Goal: Task Accomplishment & Management: Manage account settings

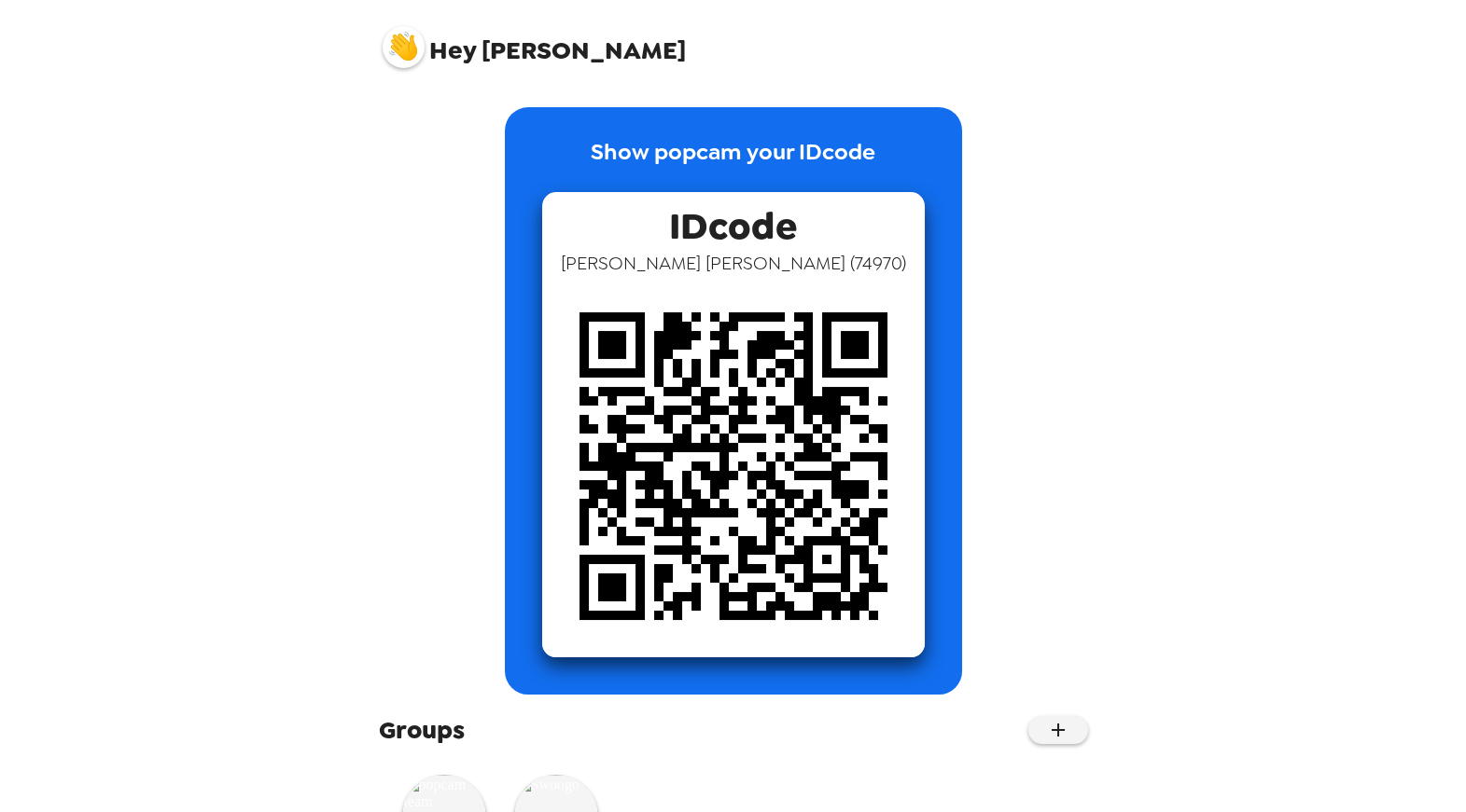
click at [410, 47] on img at bounding box center [403, 47] width 42 height 42
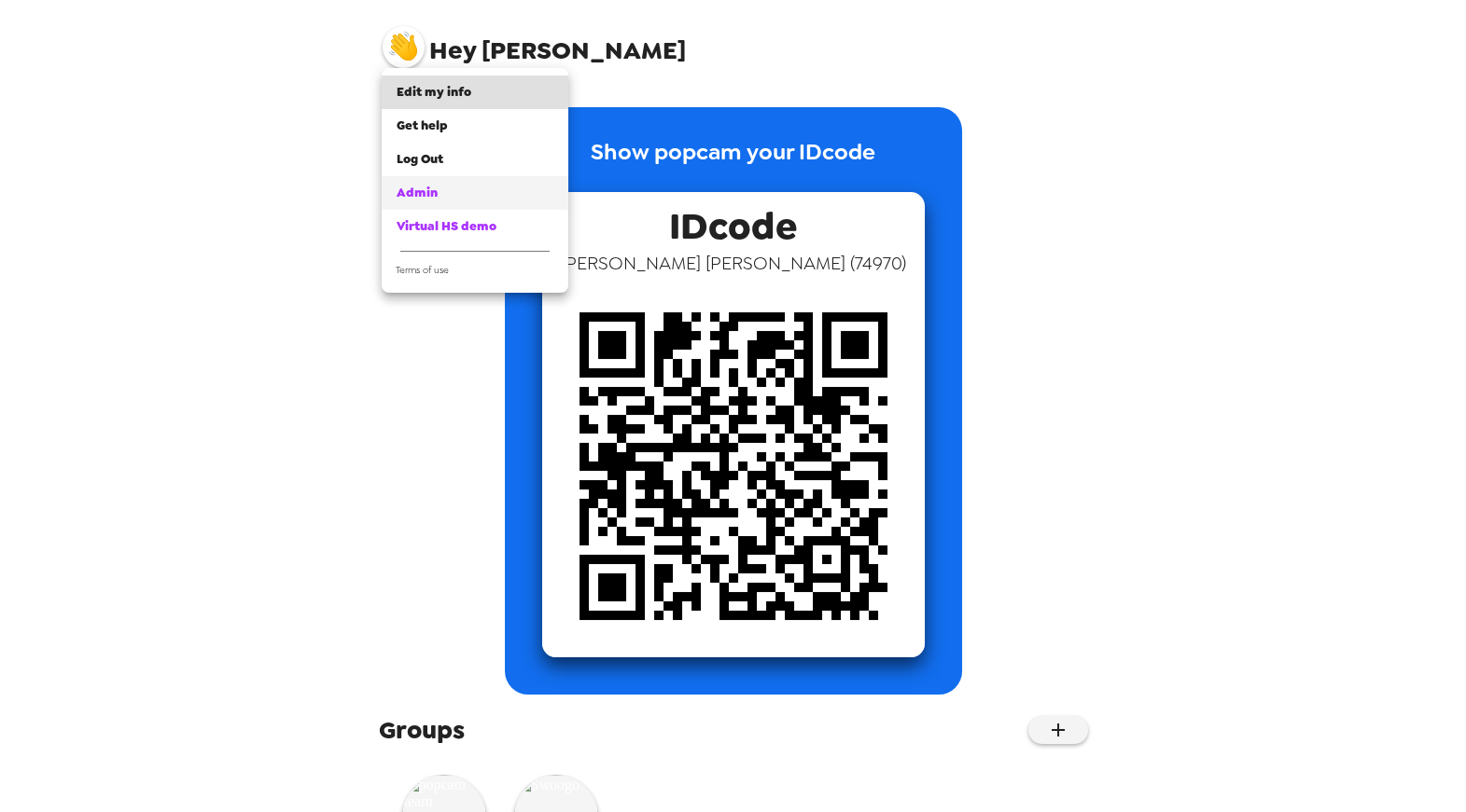
click at [417, 182] on link "Admin" at bounding box center [475, 193] width 187 height 33
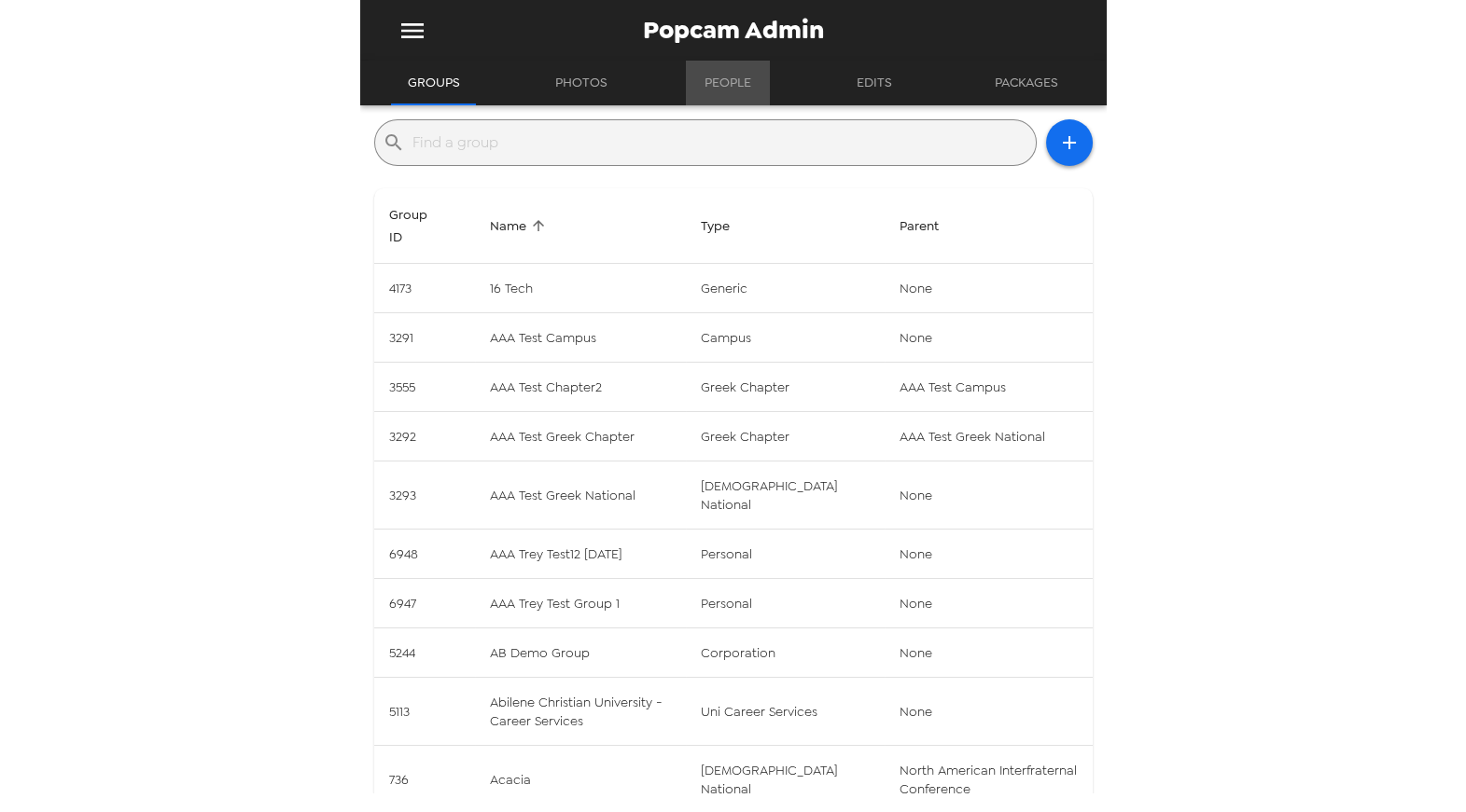
click at [722, 92] on button "People" at bounding box center [728, 83] width 84 height 45
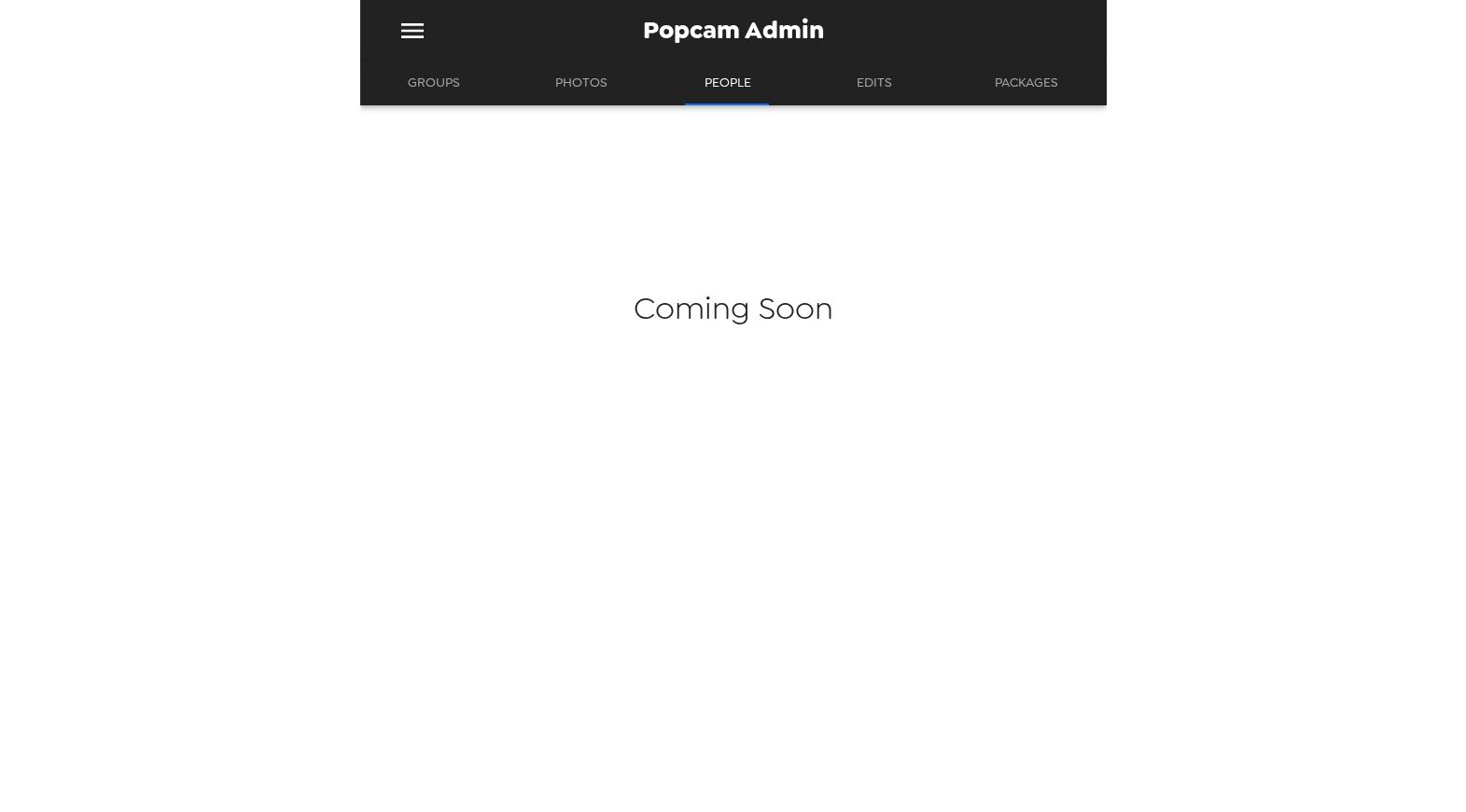
click at [433, 90] on button "Groups" at bounding box center [433, 83] width 86 height 45
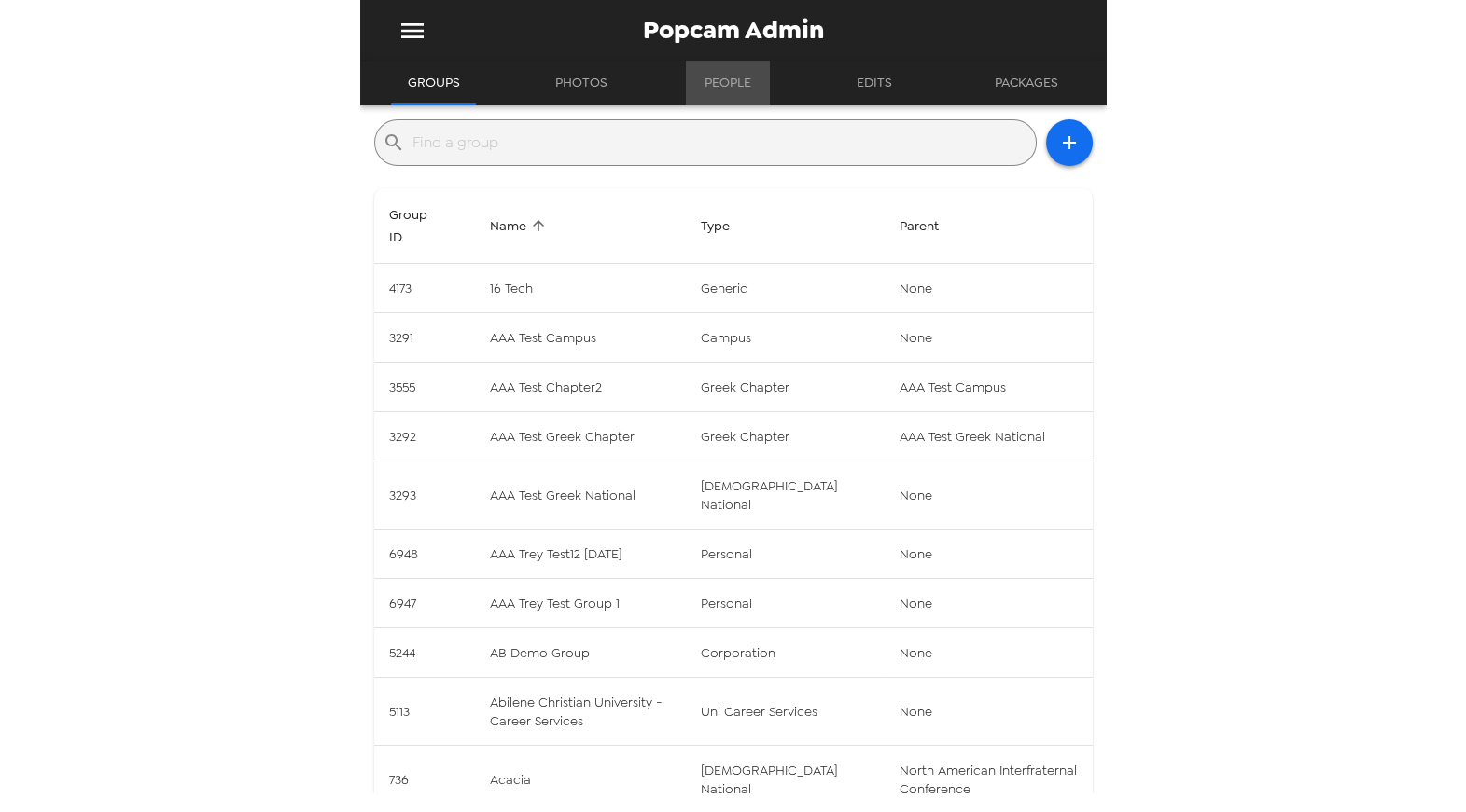
click at [735, 89] on button "People" at bounding box center [728, 83] width 84 height 45
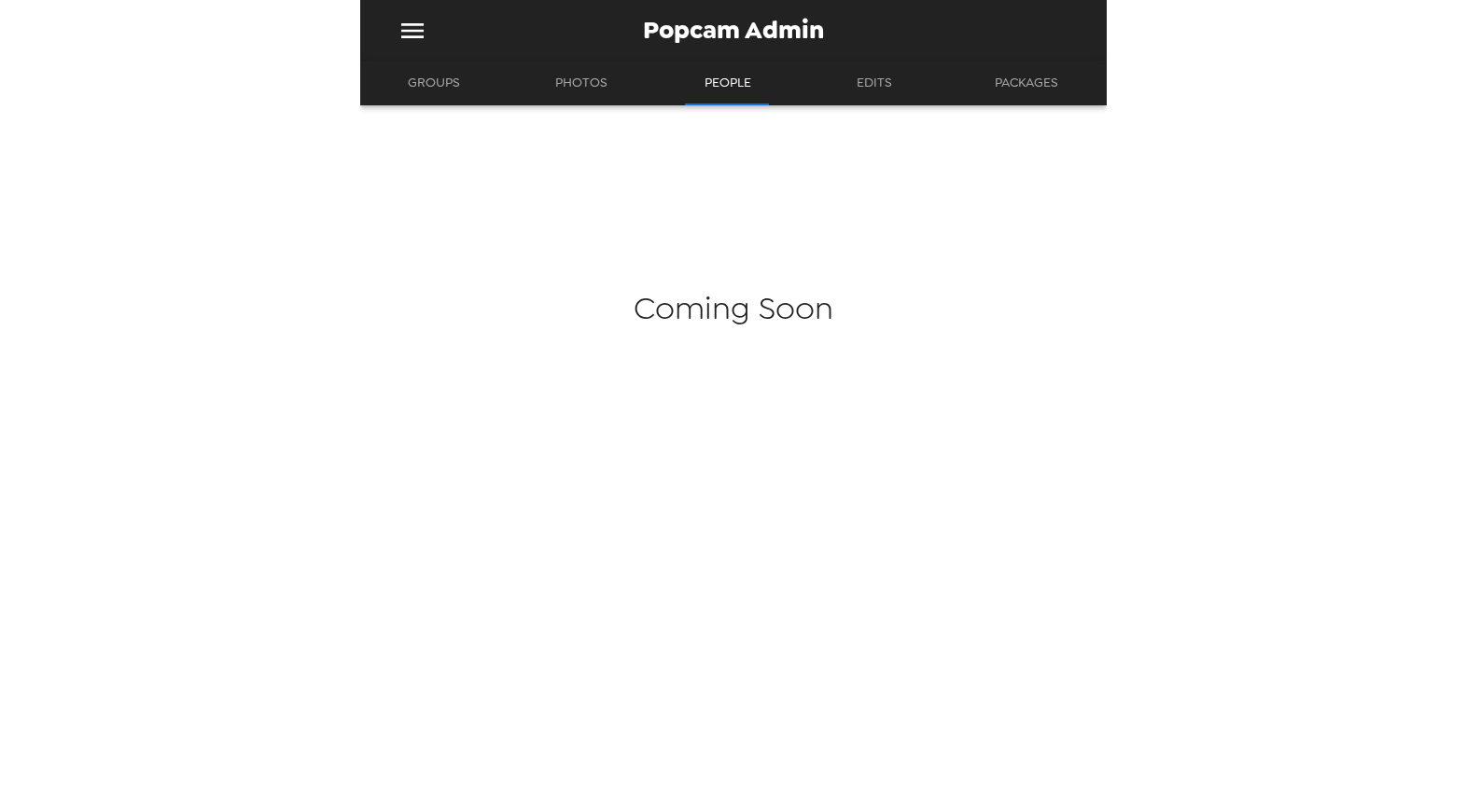
click at [549, 87] on button "Photos" at bounding box center [582, 83] width 86 height 45
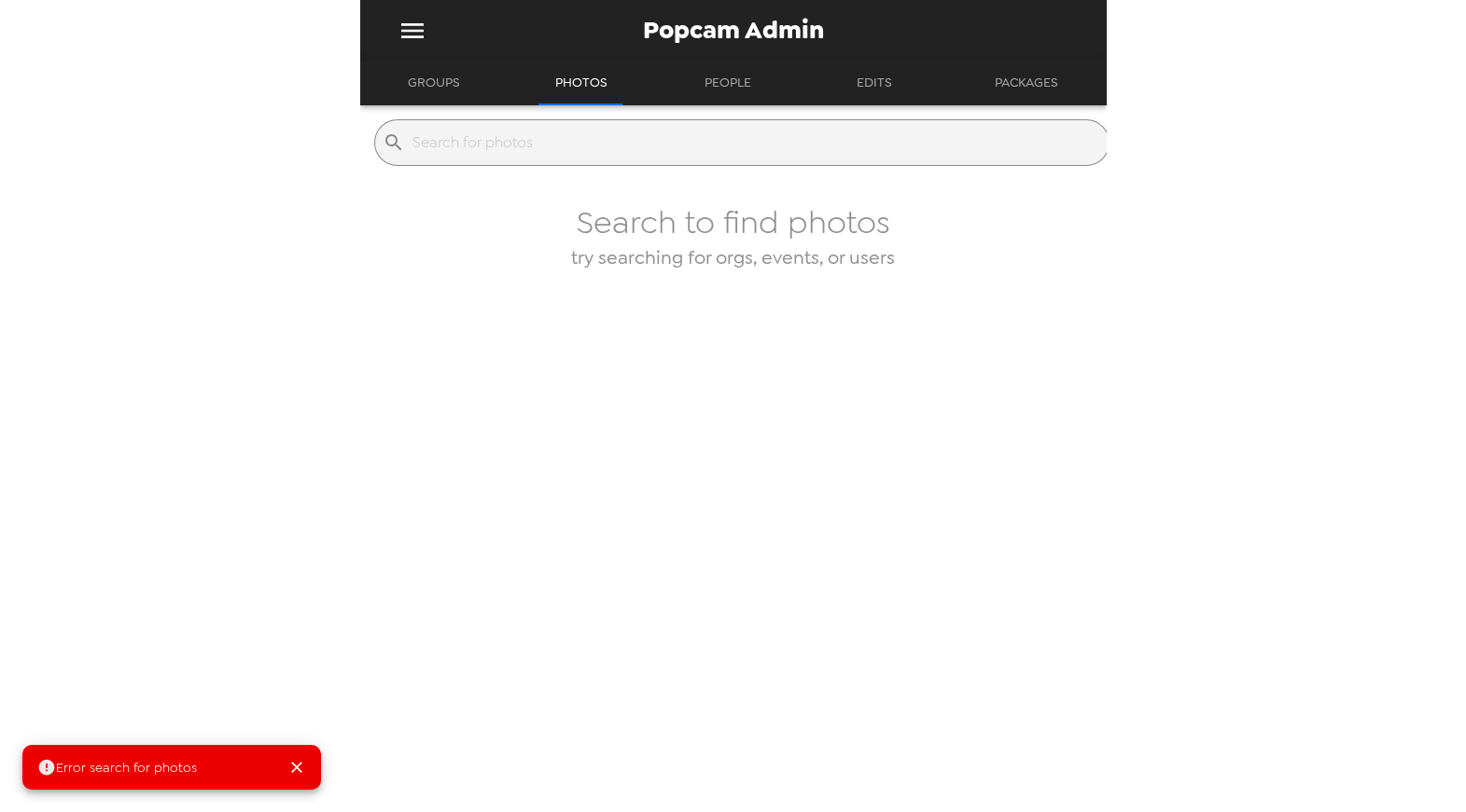
click at [543, 150] on input "text" at bounding box center [756, 142] width 689 height 30
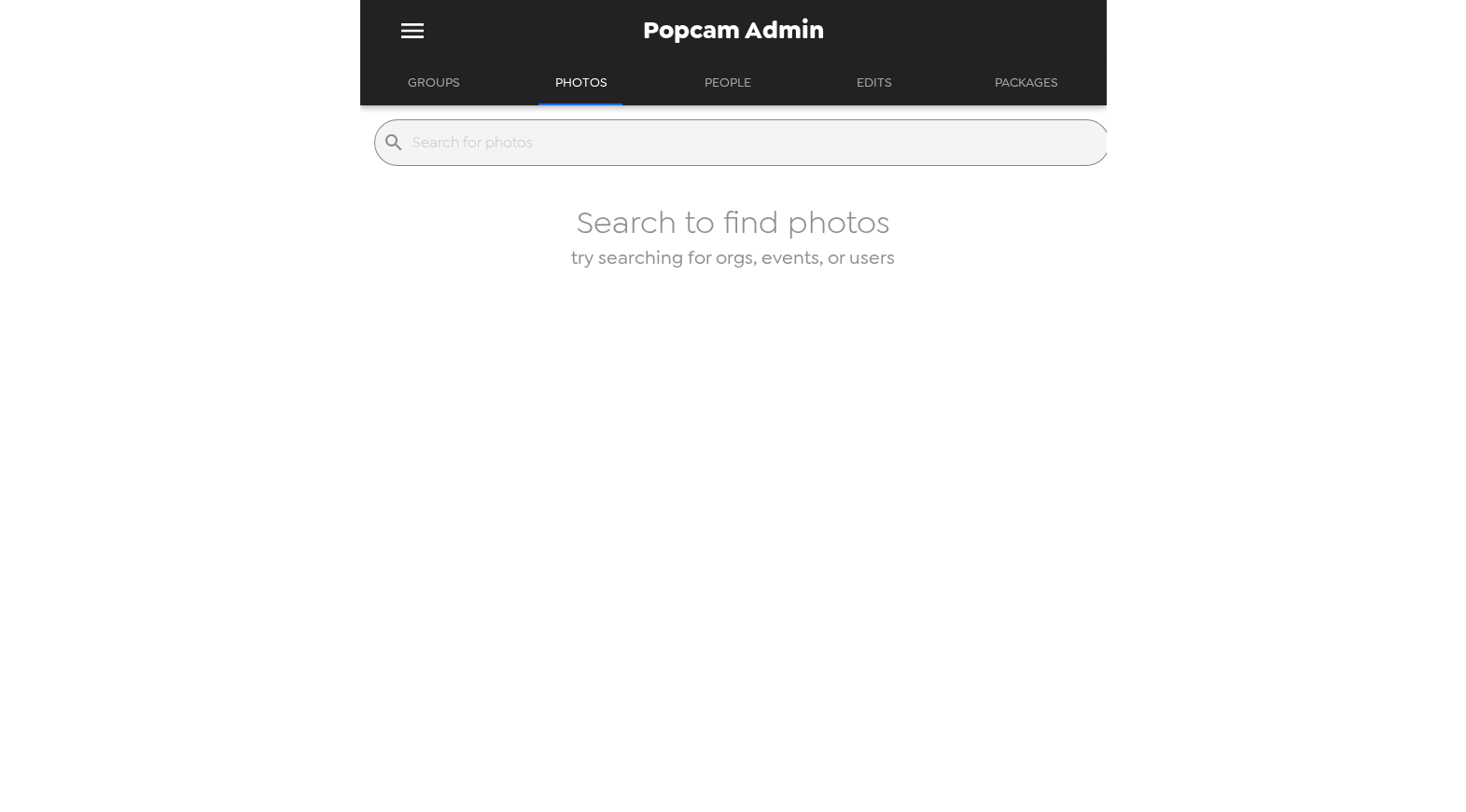
paste input "[EMAIL_ADDRESS][DOMAIN_NAME]."
type input "[EMAIL_ADDRESS][DOMAIN_NAME]"
click at [719, 87] on button "People" at bounding box center [728, 83] width 84 height 45
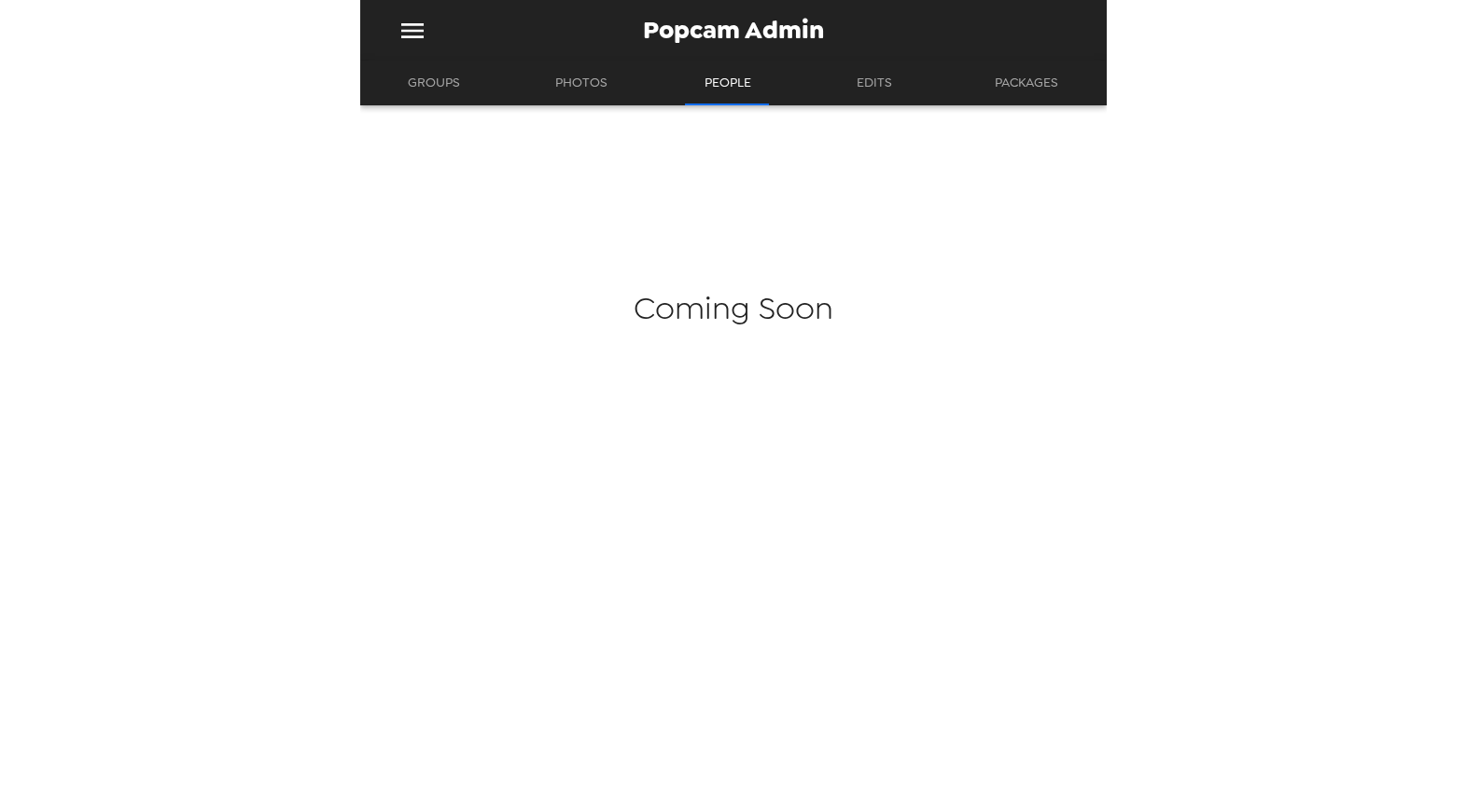
click at [856, 79] on button "Edits" at bounding box center [875, 83] width 84 height 45
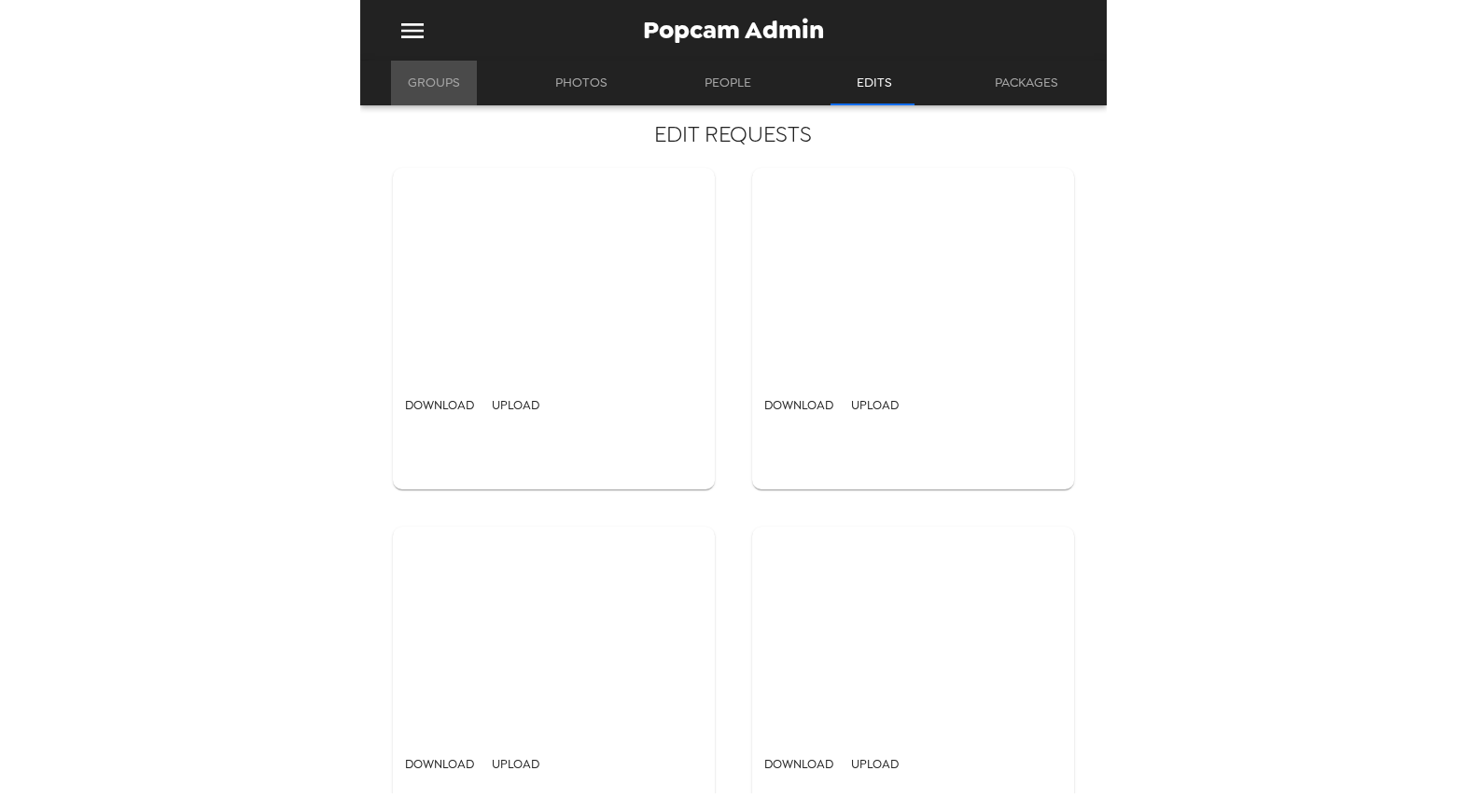
click at [411, 74] on button "Groups" at bounding box center [433, 83] width 86 height 45
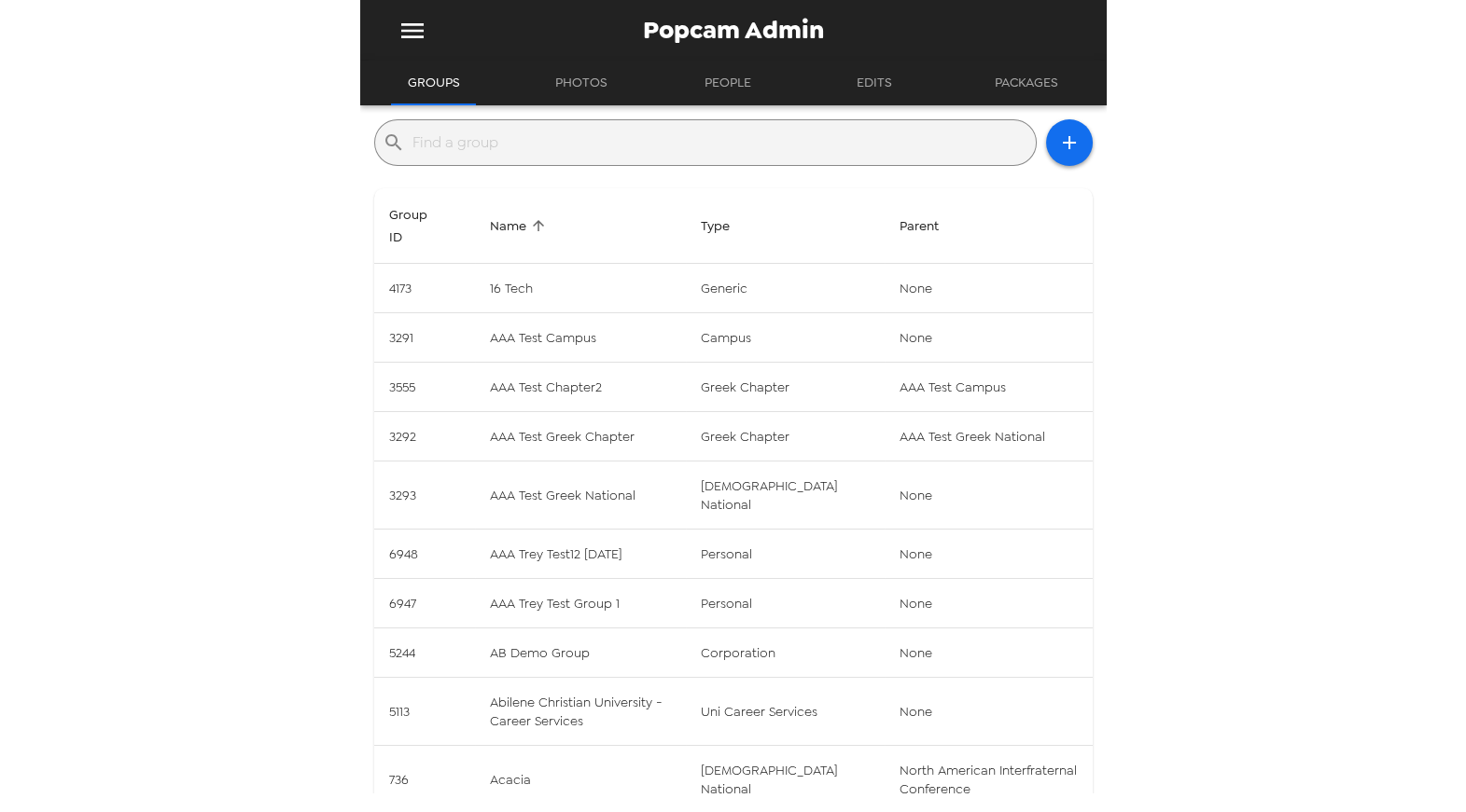
click at [870, 86] on button "Edits" at bounding box center [875, 83] width 84 height 45
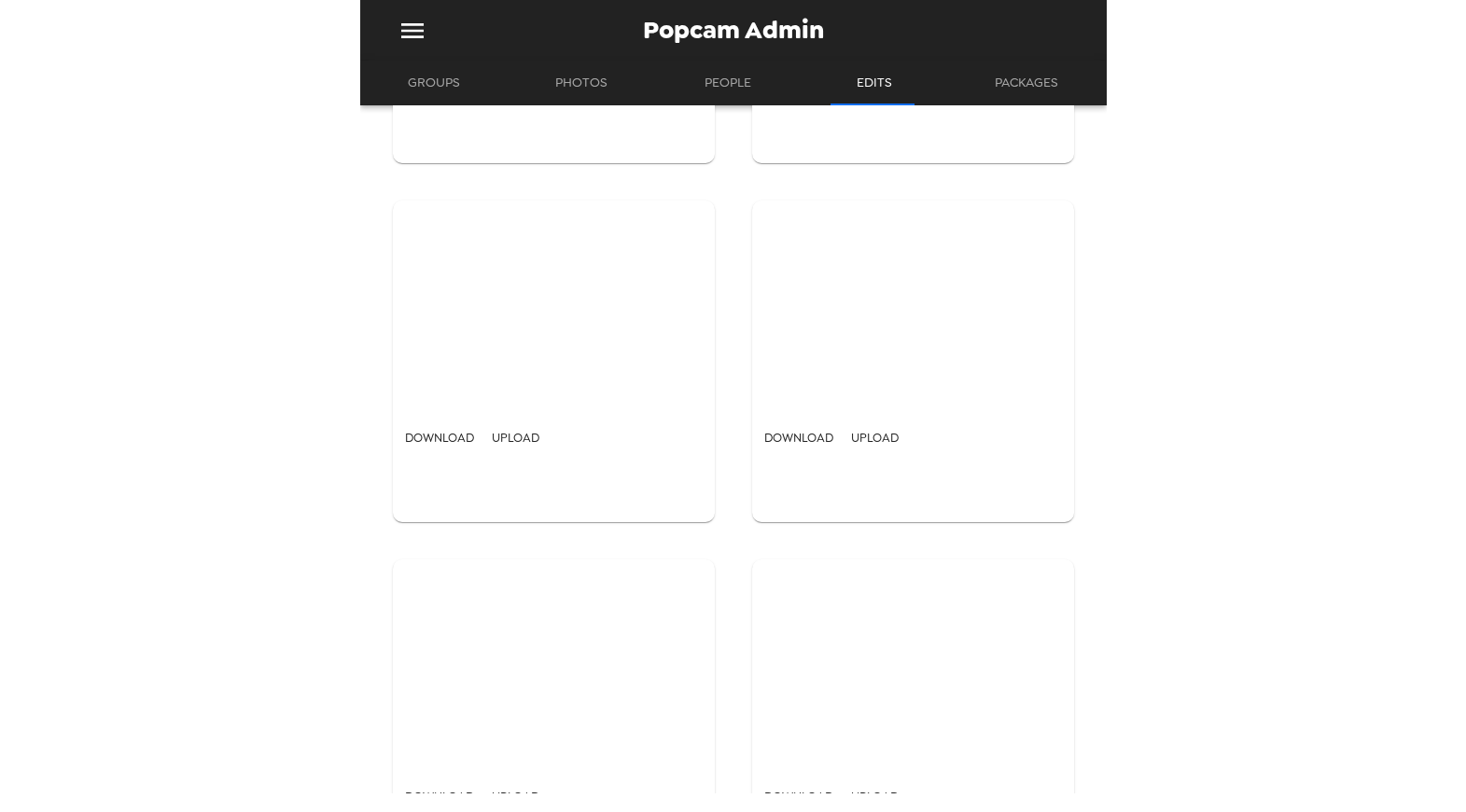
scroll to position [3200, 0]
